Goal: Transaction & Acquisition: Purchase product/service

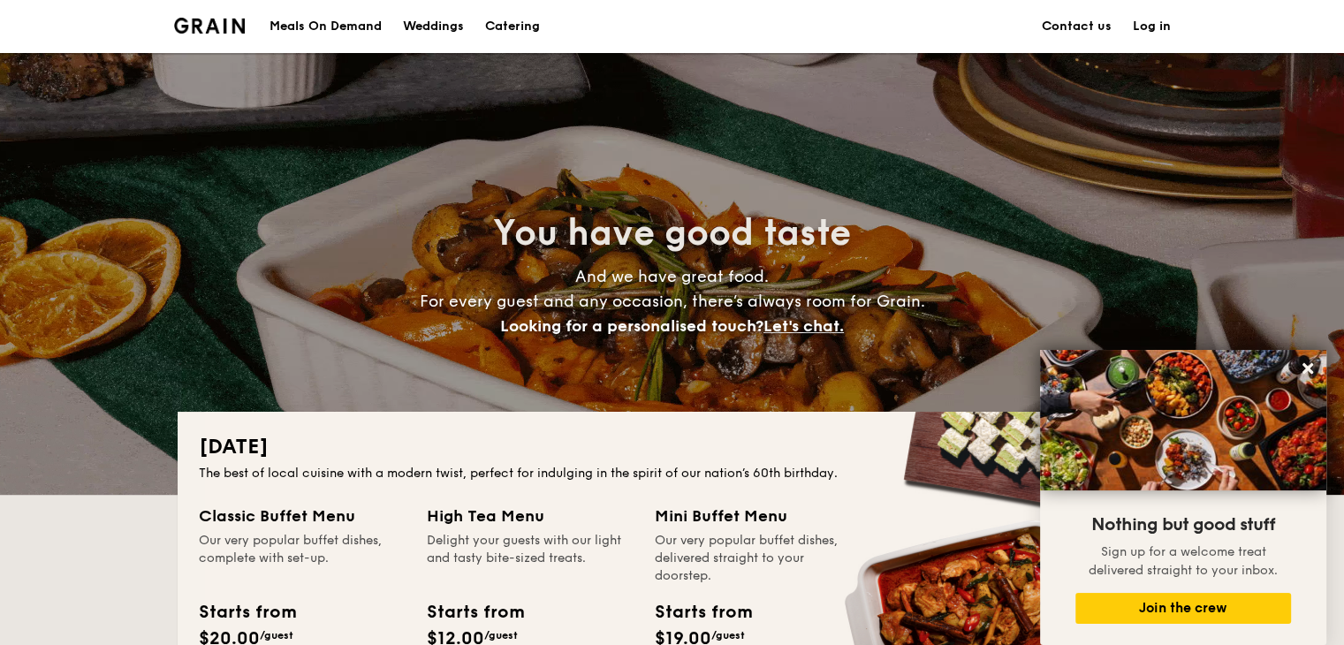
click at [350, 14] on div "Meals On Demand" at bounding box center [325, 26] width 112 height 53
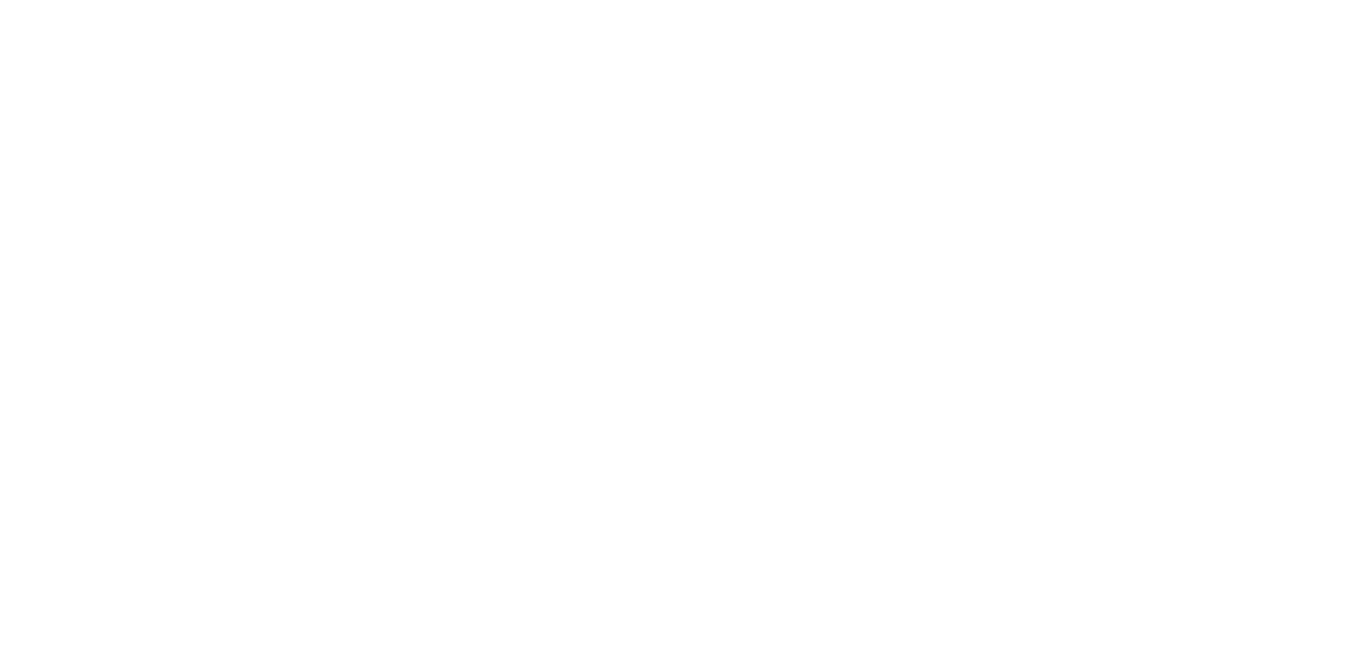
click at [346, 7] on html at bounding box center [678, 3] width 1357 height 7
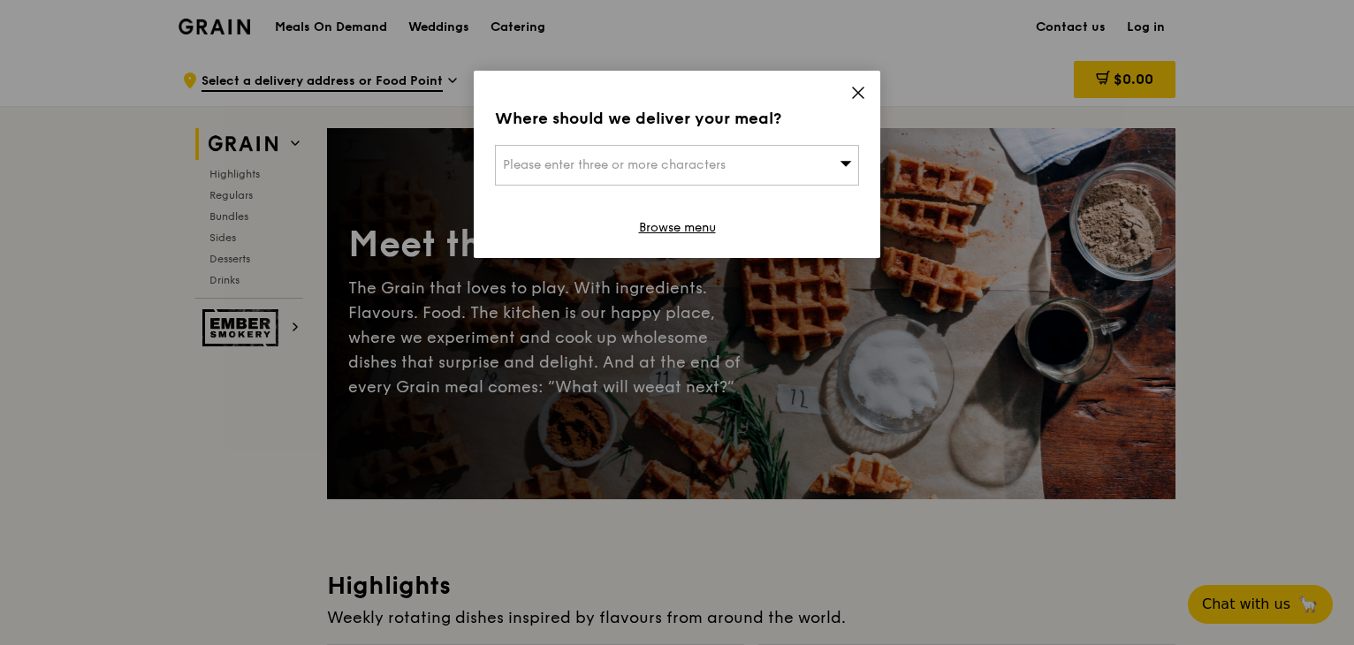
click at [841, 150] on div "Please enter three or more characters" at bounding box center [677, 165] width 364 height 41
click at [855, 102] on span at bounding box center [858, 95] width 16 height 19
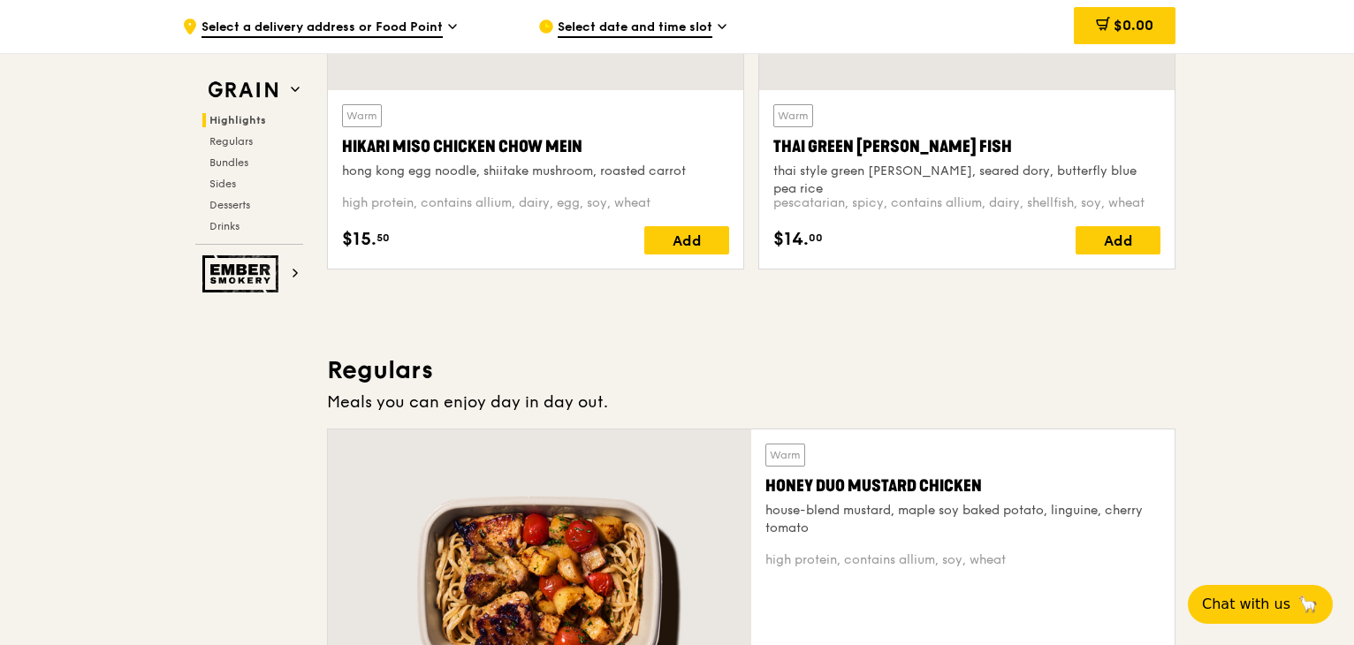
scroll to position [707, 0]
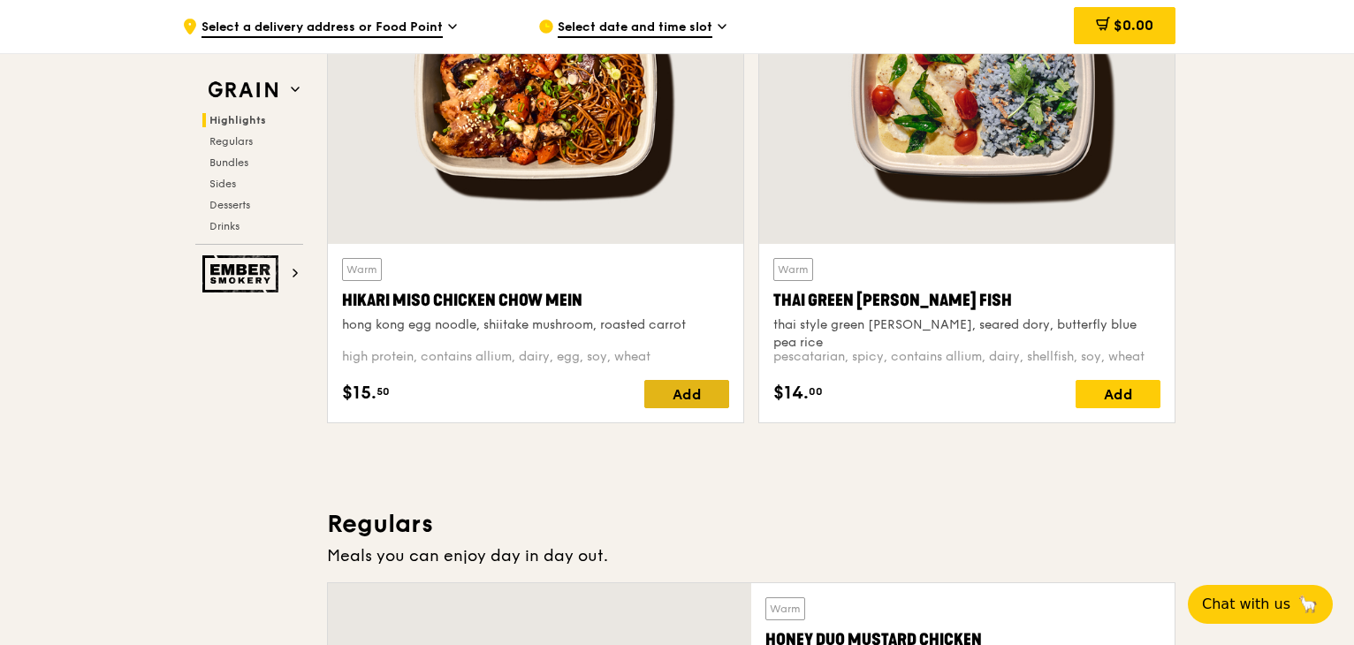
click at [692, 390] on div "Add" at bounding box center [686, 394] width 85 height 28
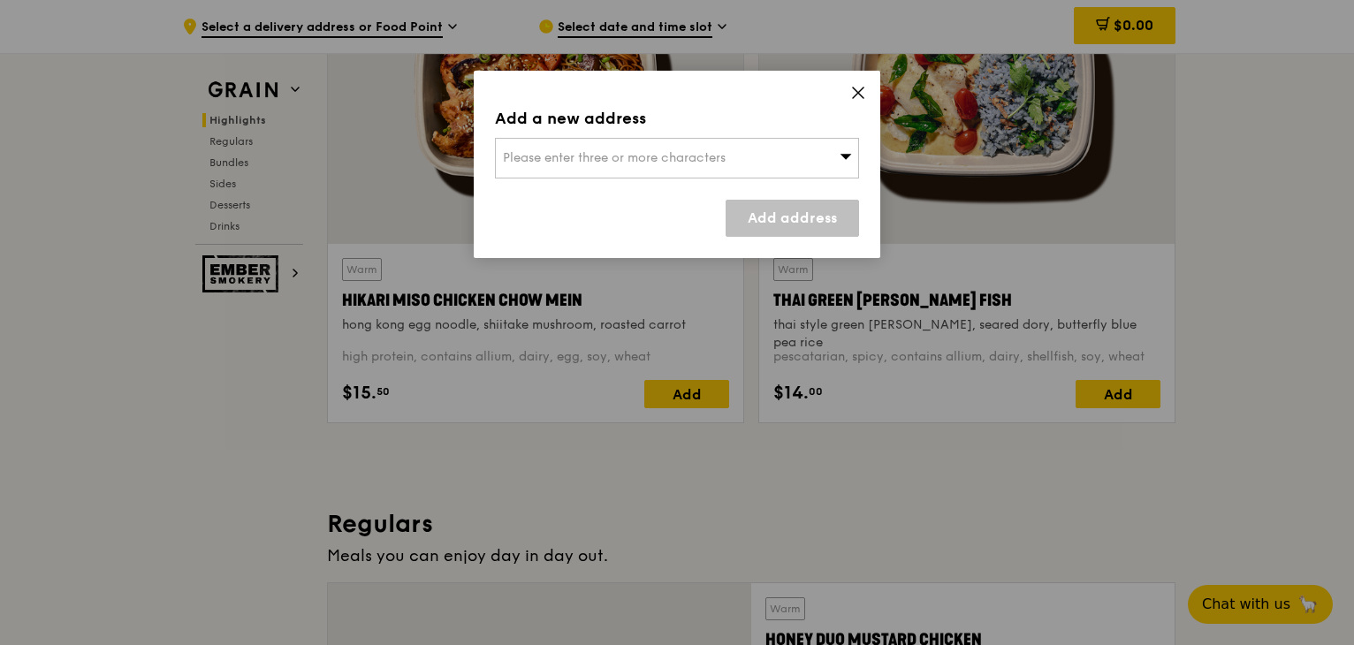
click at [784, 146] on div "Please enter three or more characters" at bounding box center [677, 158] width 364 height 41
